Goal: Task Accomplishment & Management: Use online tool/utility

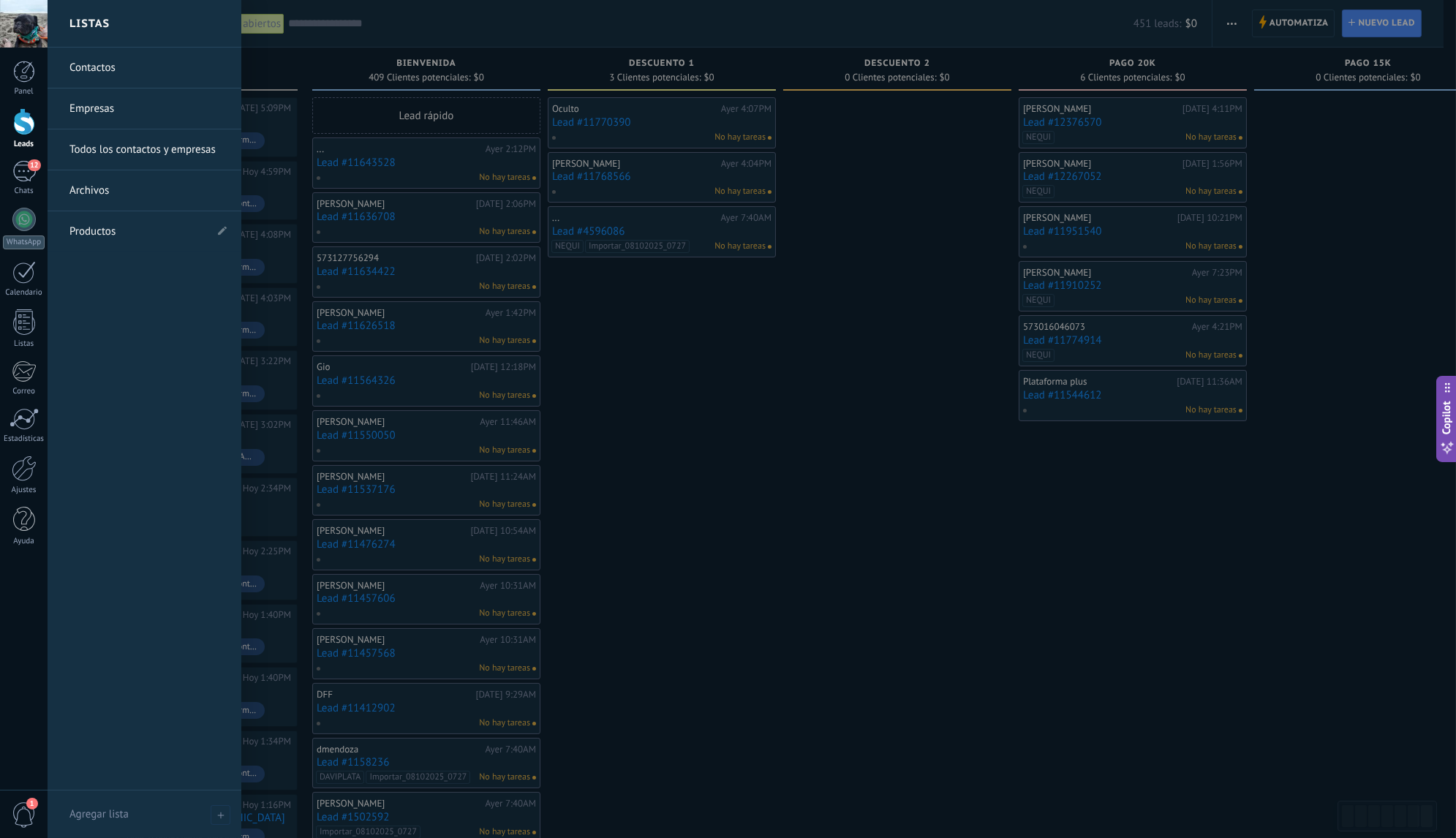
click at [110, 229] on link "Productos" at bounding box center [137, 232] width 135 height 41
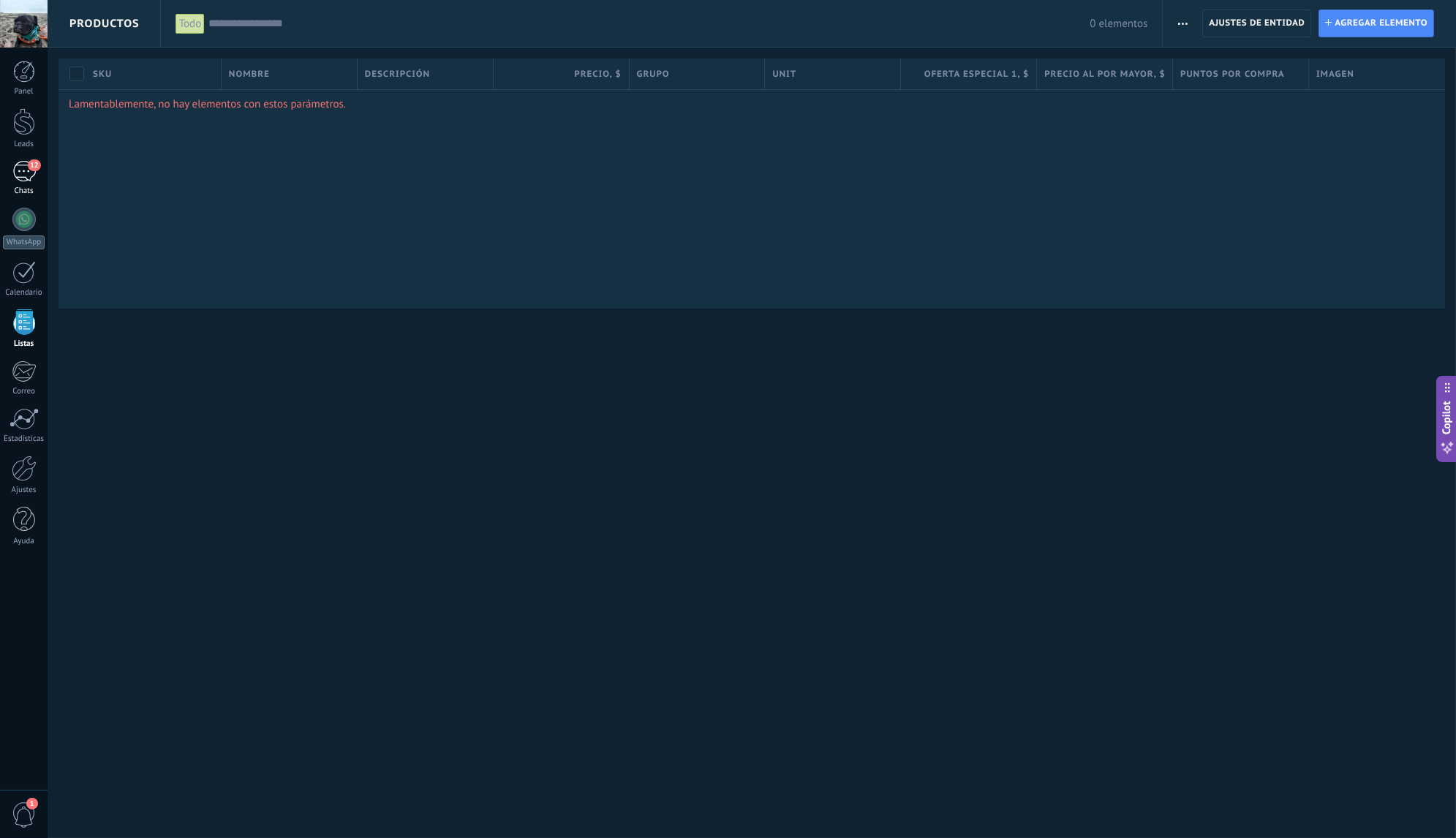
click at [25, 174] on div "12" at bounding box center [24, 171] width 23 height 21
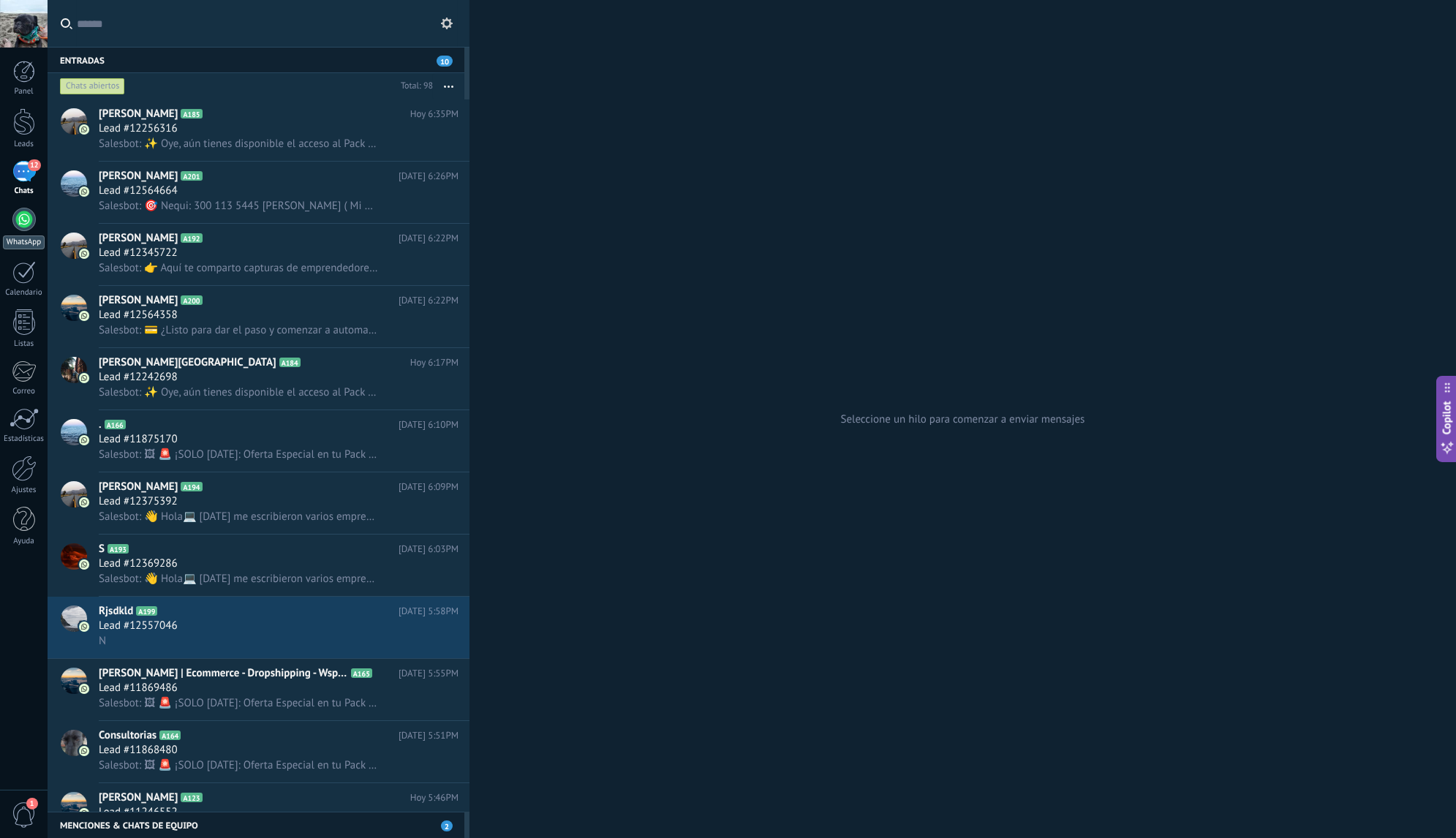
click at [28, 226] on div at bounding box center [24, 219] width 23 height 23
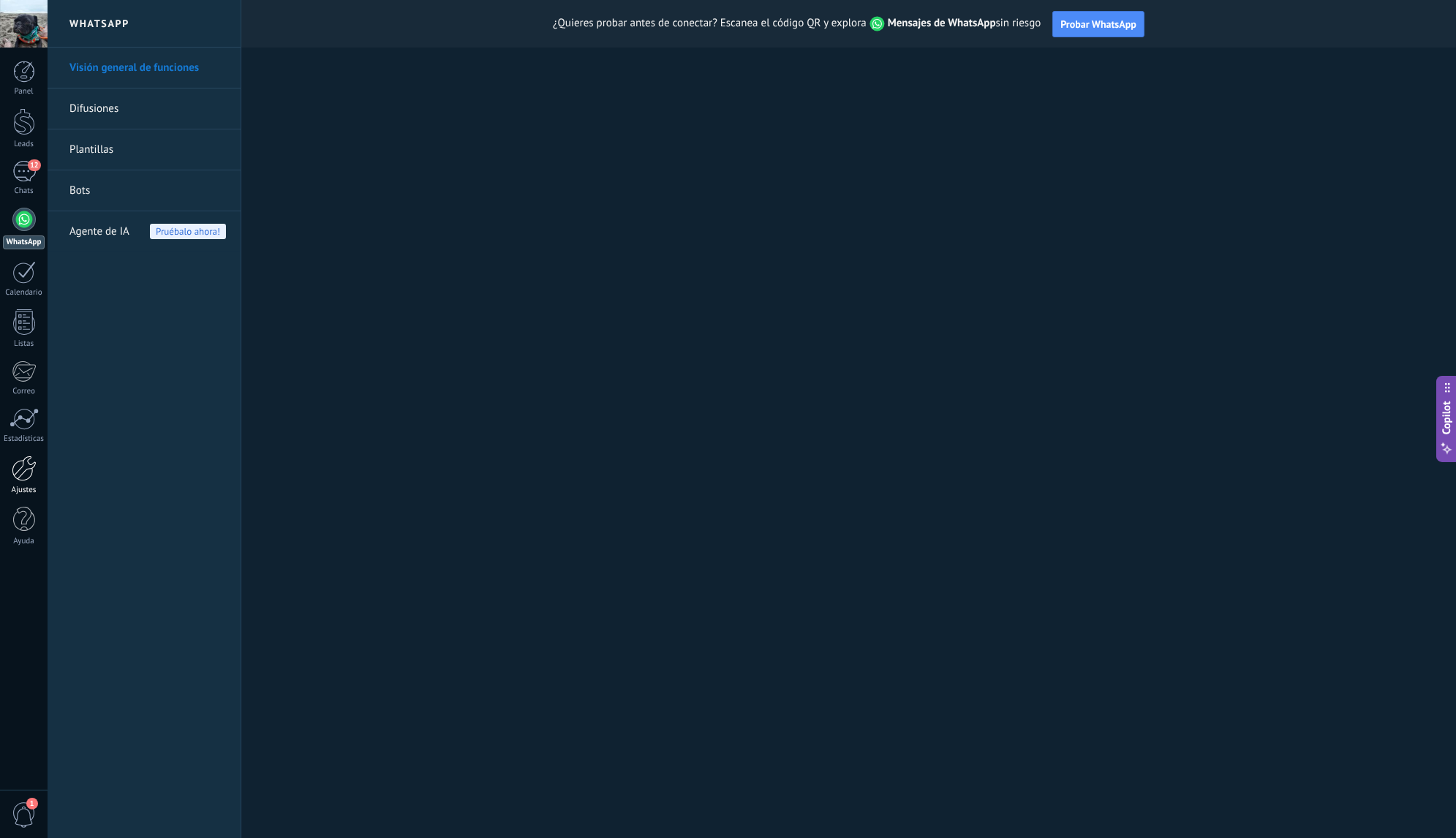
click at [27, 466] on div at bounding box center [24, 468] width 25 height 25
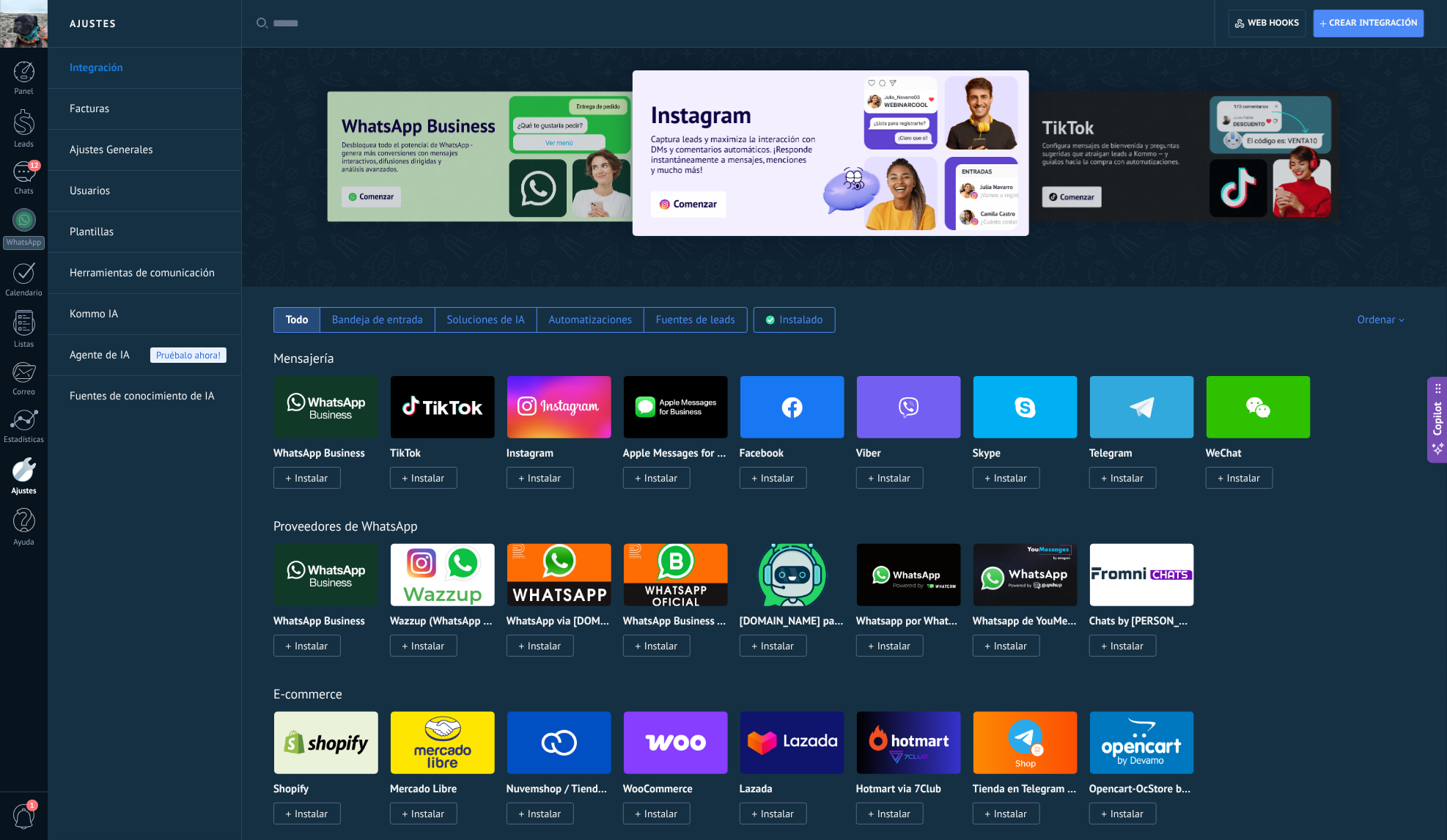
click at [311, 481] on span "Instalar" at bounding box center [311, 478] width 33 height 13
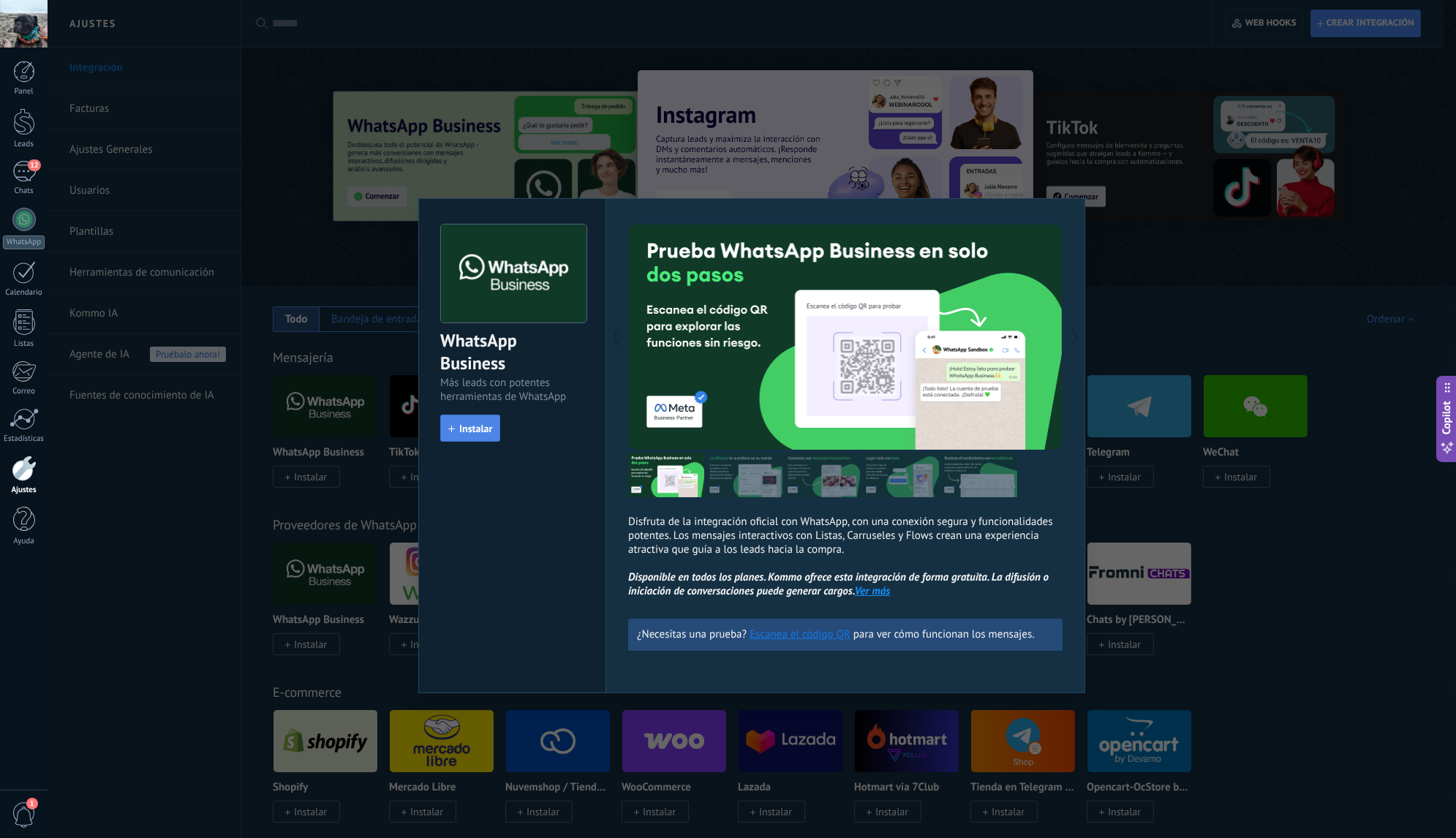
click at [464, 429] on span "Instalar" at bounding box center [476, 428] width 33 height 10
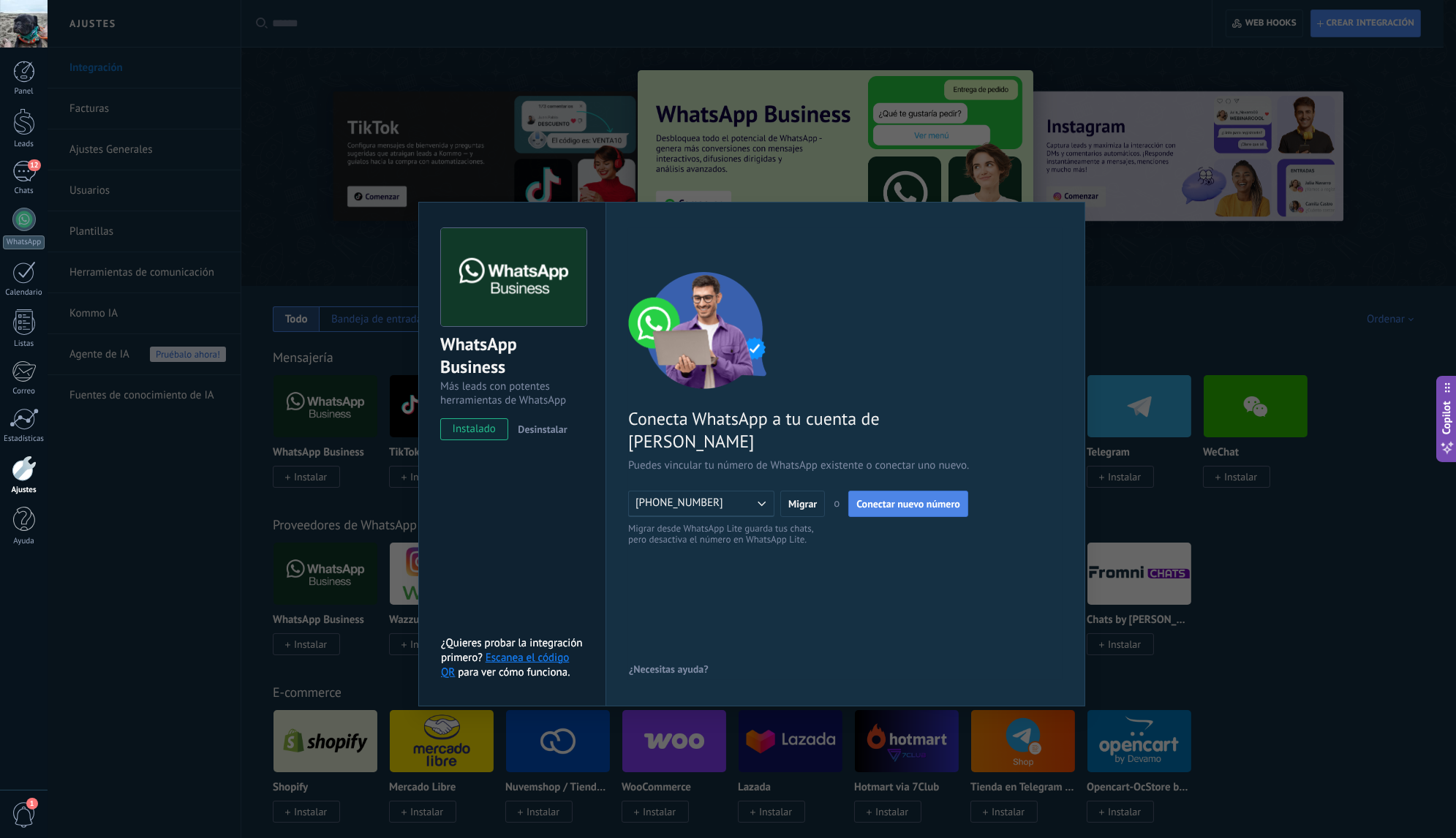
click at [873, 499] on span "Conectar nuevo número" at bounding box center [908, 504] width 104 height 10
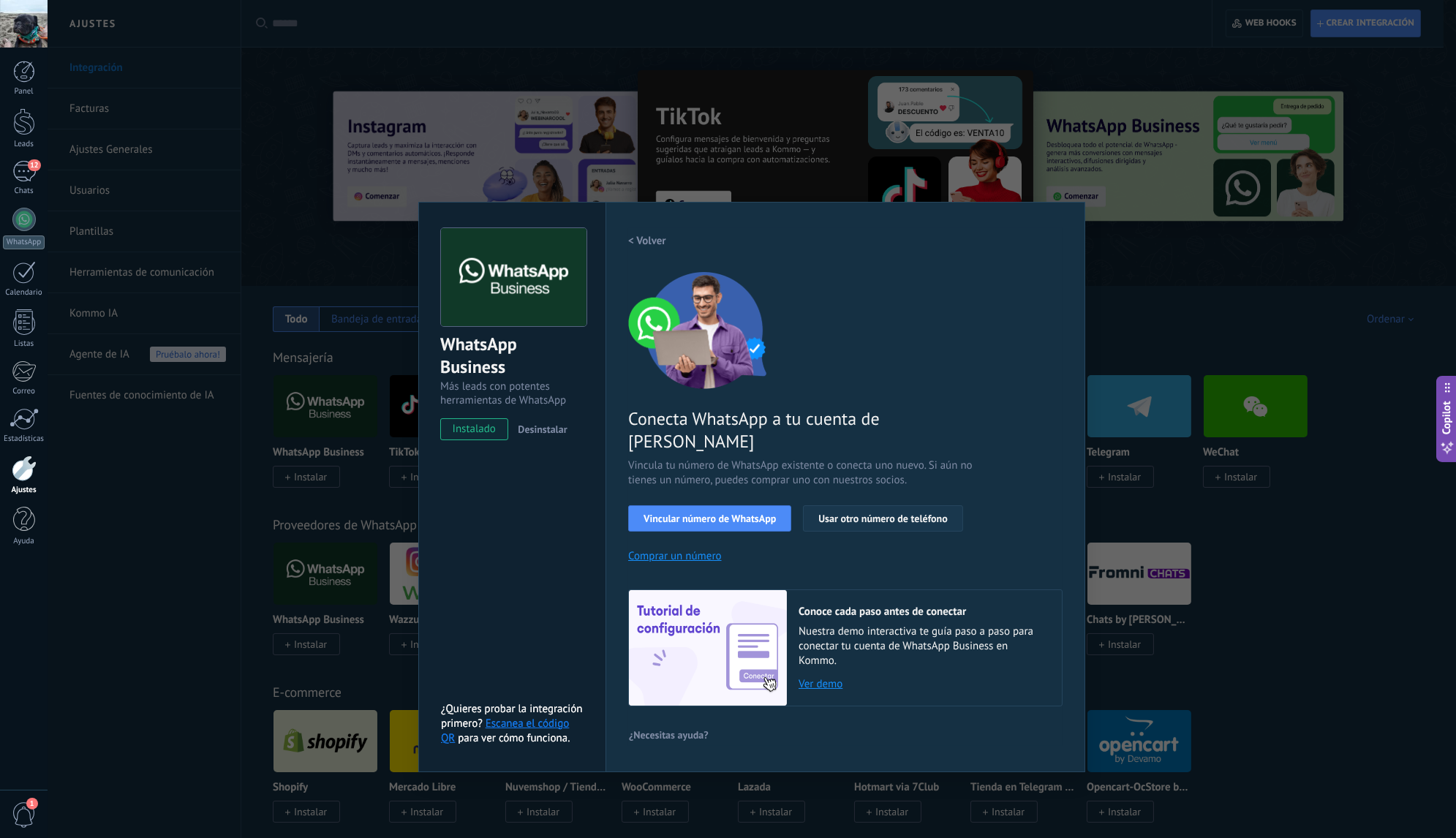
click at [884, 514] on span "Usar otro número de teléfono" at bounding box center [883, 518] width 129 height 10
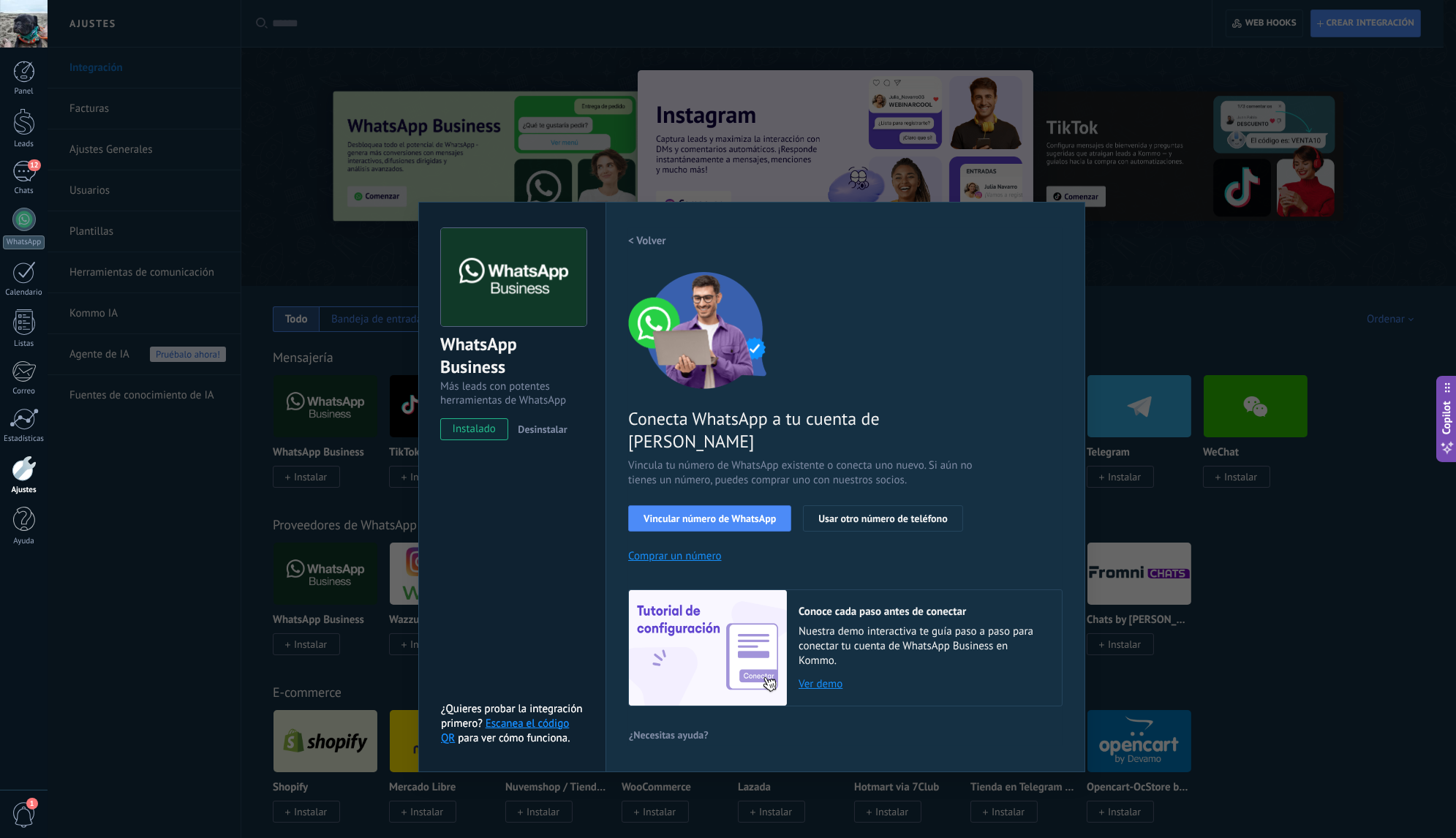
click at [516, 717] on link "Escanea el código QR" at bounding box center [505, 731] width 128 height 29
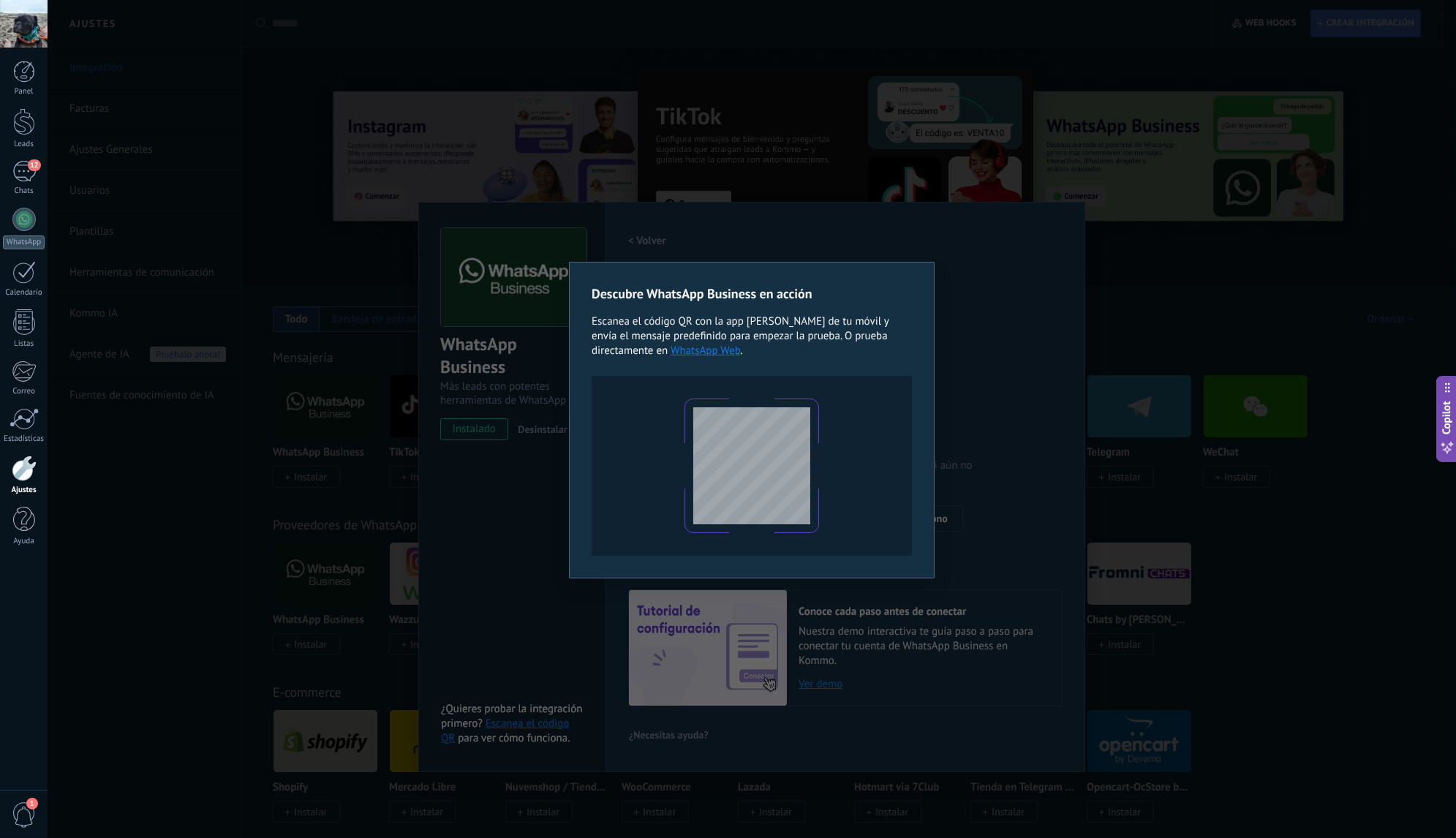
click at [1012, 416] on div "Descubre WhatsApp Business en acción Escanea el código QR con la app [PERSON_NA…" at bounding box center [752, 419] width 1409 height 838
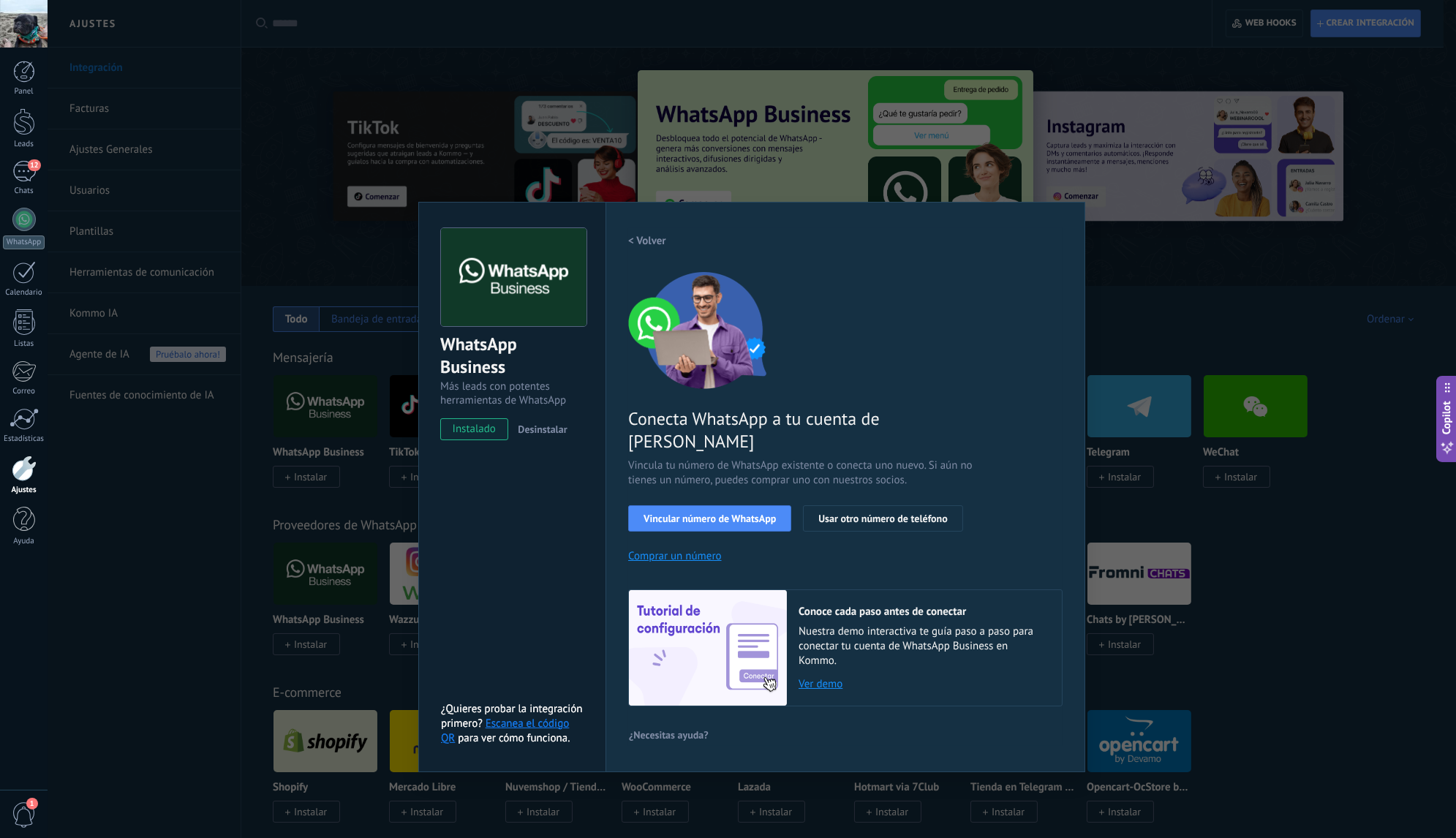
click at [206, 464] on div "WhatsApp Business Más leads con potentes herramientas de WhatsApp instalado Des…" at bounding box center [752, 419] width 1409 height 838
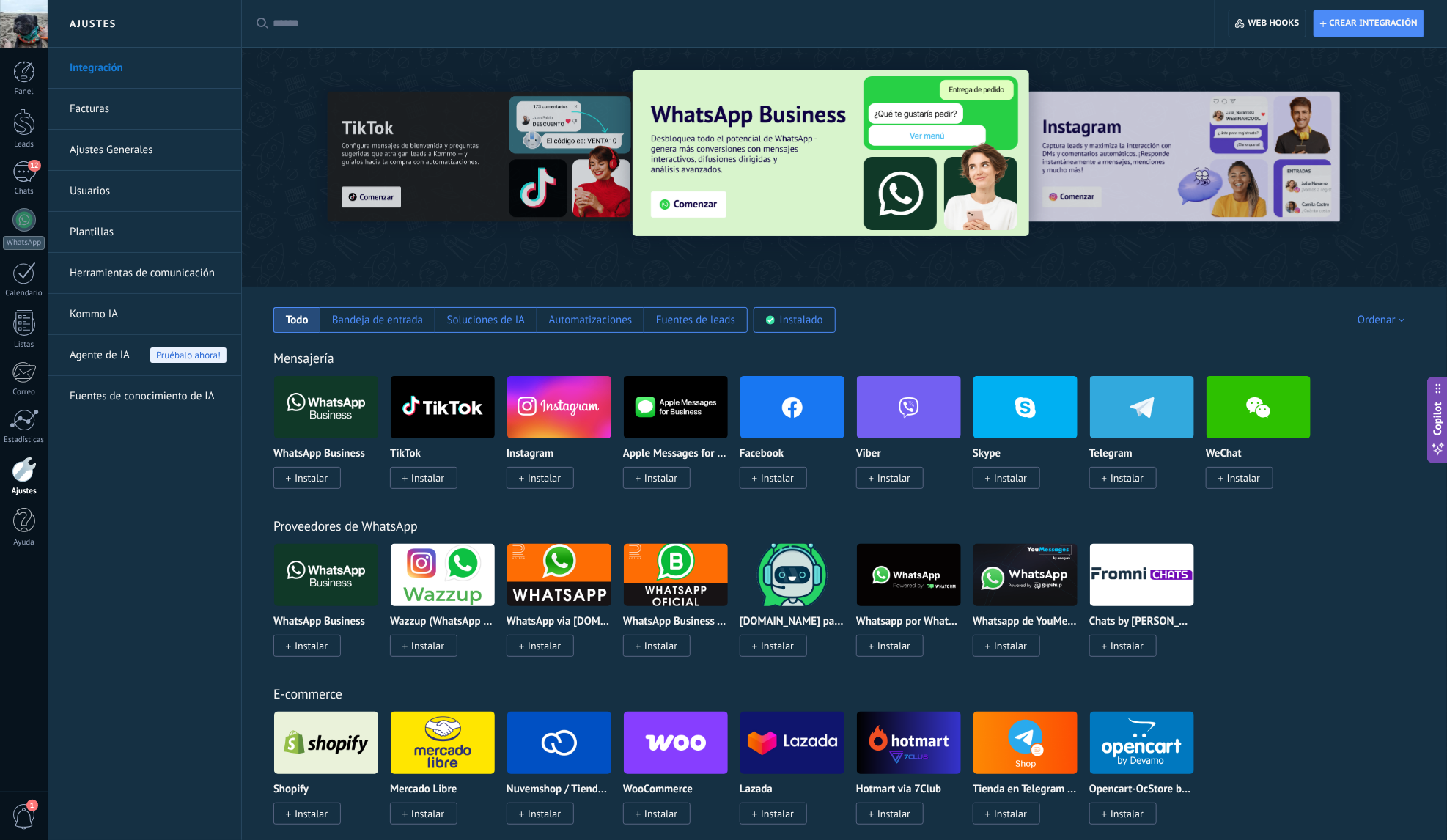
click at [320, 420] on img at bounding box center [326, 407] width 104 height 71
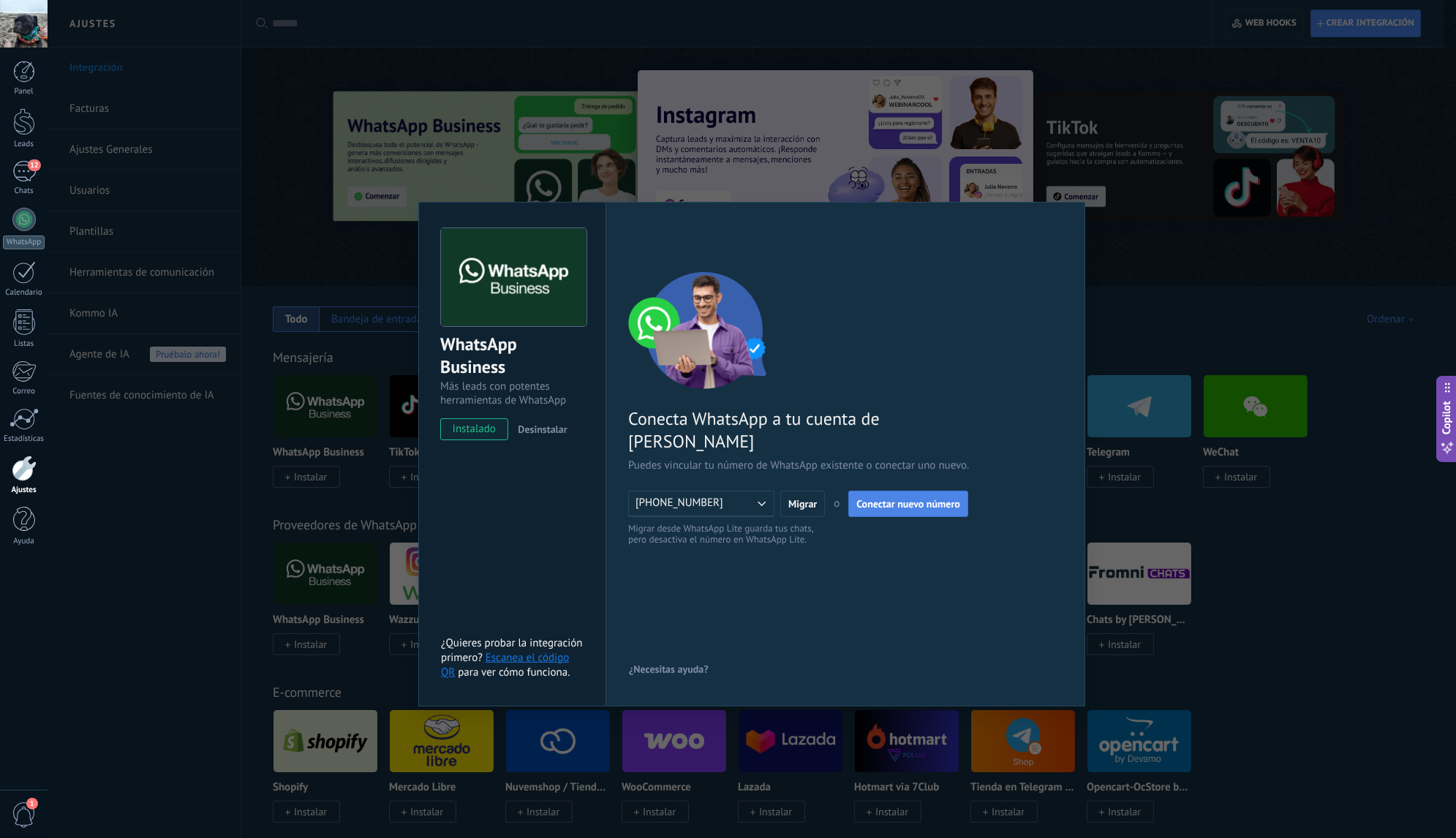
click at [869, 499] on span "Conectar nuevo número" at bounding box center [908, 504] width 104 height 10
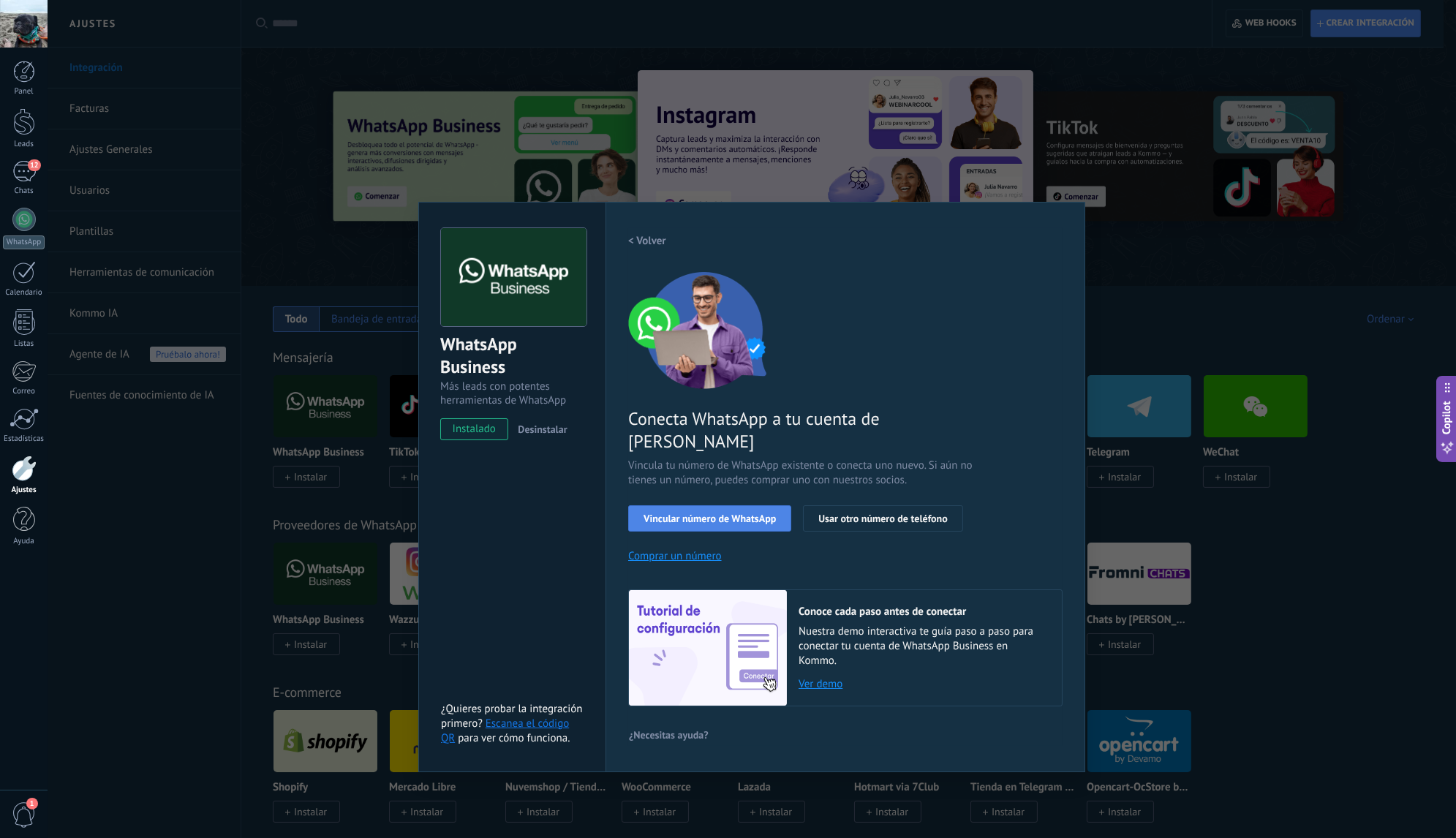
click at [753, 505] on button "Vincular número de WhatsApp" at bounding box center [709, 518] width 163 height 26
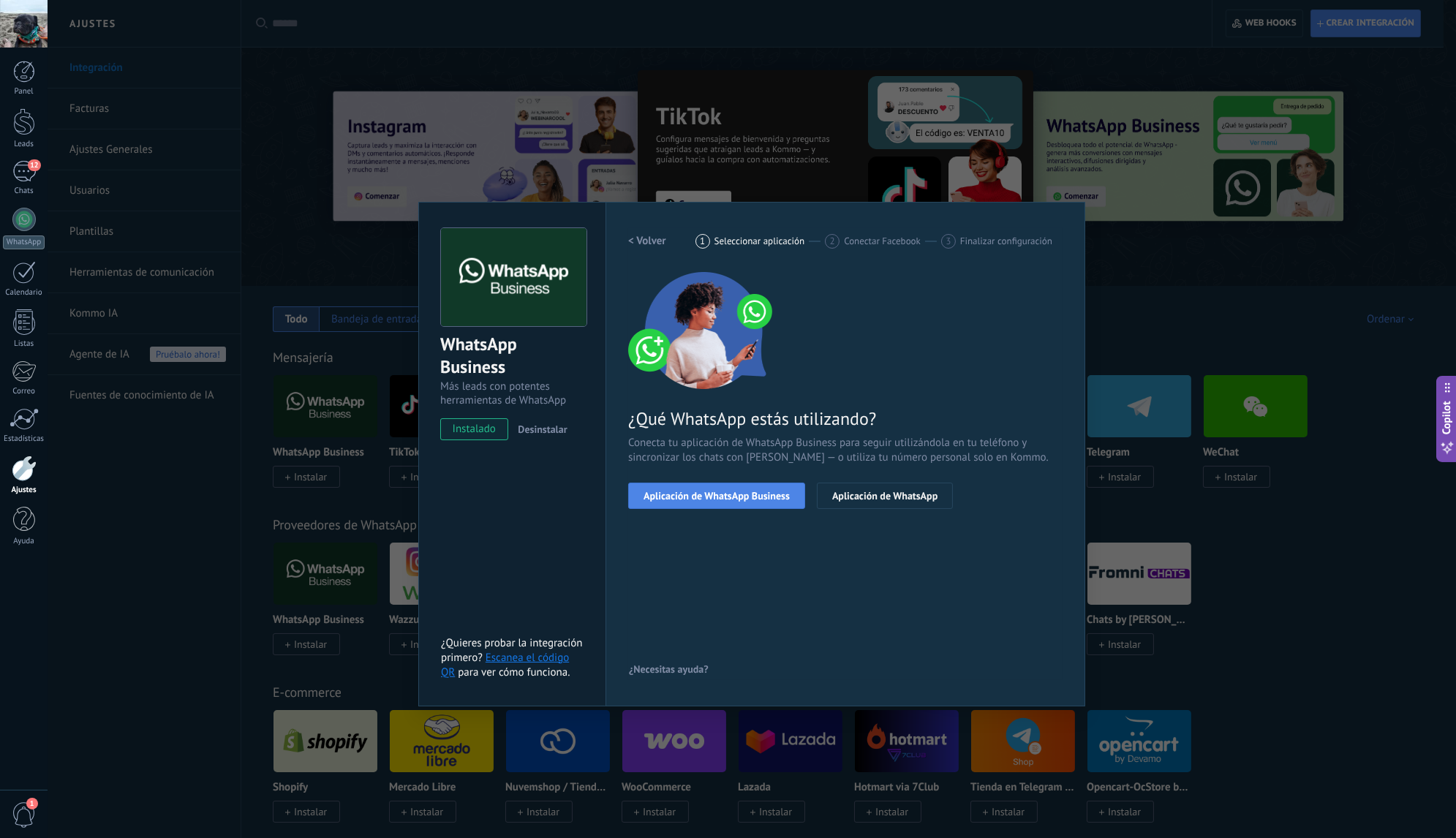
click at [745, 500] on span "Aplicación de WhatsApp Business" at bounding box center [716, 495] width 146 height 10
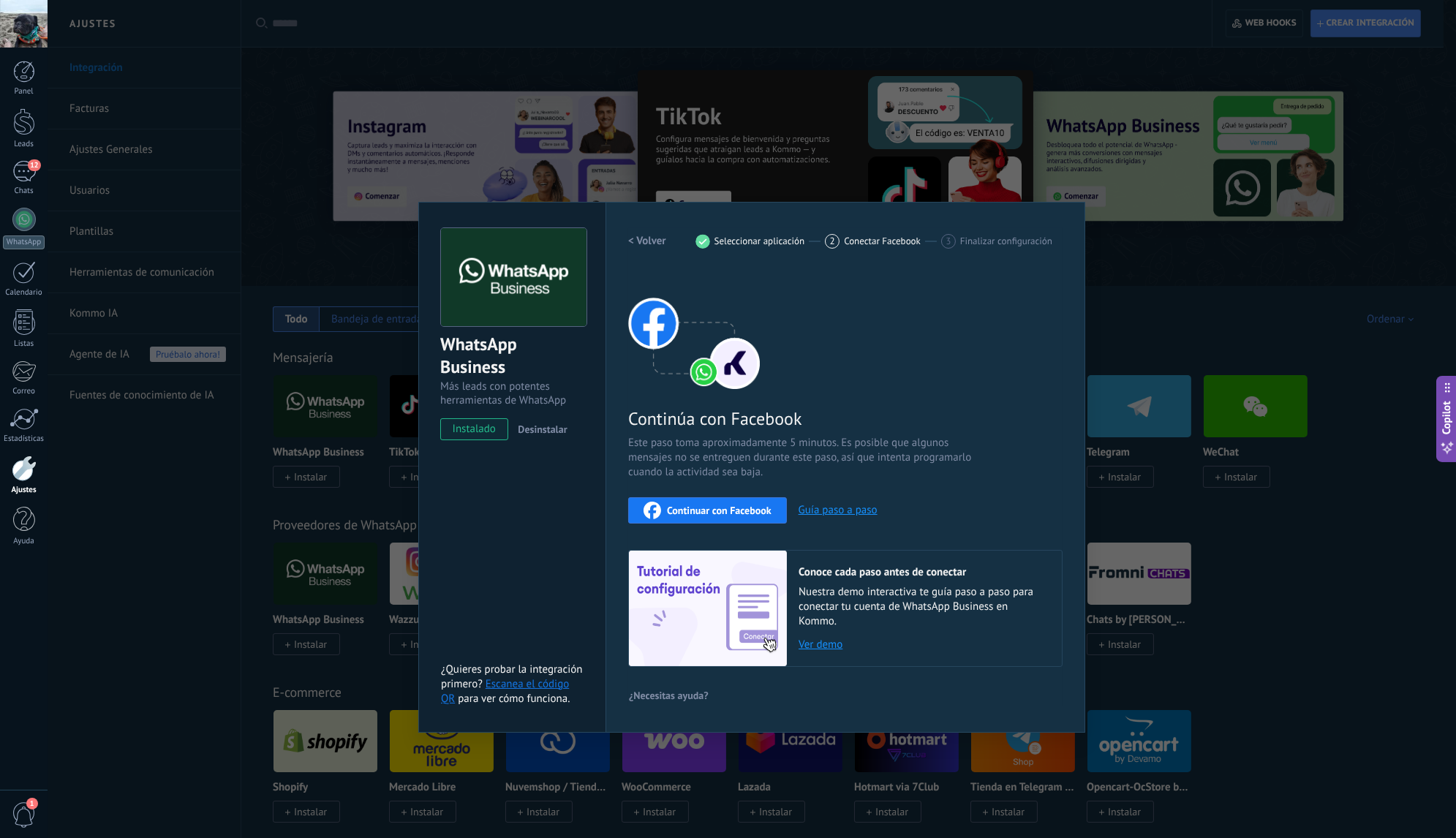
click at [823, 512] on button "Guía paso a paso" at bounding box center [838, 510] width 79 height 14
